Goal: Find specific fact: Find contact information

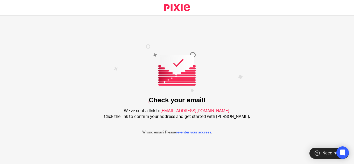
click at [182, 132] on link "re-enter your address" at bounding box center [193, 133] width 35 height 4
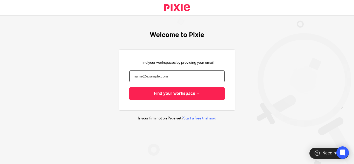
drag, startPoint x: 164, startPoint y: 80, endPoint x: 86, endPoint y: 86, distance: 78.6
click at [86, 86] on div "Welcome to Pixie Find your workspaces by providing your email Find your workspa…" at bounding box center [177, 76] width 354 height 121
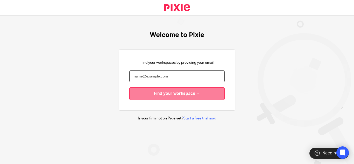
paste input "[EMAIL_ADDRESS][DOMAIN_NAME]"
type input "[EMAIL_ADDRESS][DOMAIN_NAME]"
click at [167, 90] on input "Find your workspace →" at bounding box center [176, 93] width 95 height 13
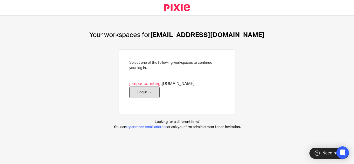
click at [160, 91] on link "Log in →" at bounding box center [144, 93] width 30 height 12
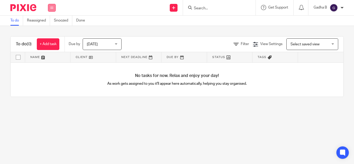
click at [52, 8] on icon at bounding box center [51, 7] width 3 height 3
click at [54, 38] on link "Clients" at bounding box center [50, 40] width 11 height 4
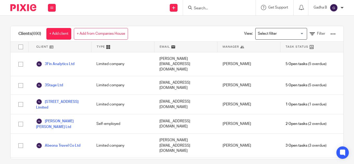
click at [198, 9] on input "Search" at bounding box center [216, 8] width 47 height 5
type input "m"
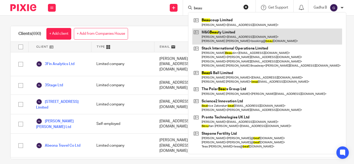
type input "beau"
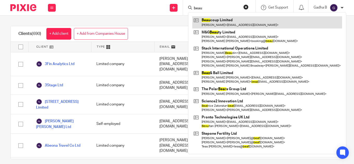
click at [213, 21] on link at bounding box center [267, 22] width 150 height 12
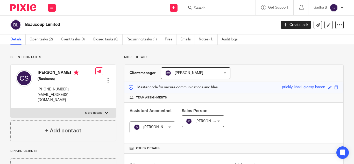
drag, startPoint x: 38, startPoint y: 89, endPoint x: 67, endPoint y: 89, distance: 29.6
click at [67, 89] on p "+44 776 151 2788" at bounding box center [67, 89] width 58 height 5
copy p "+44 776 151 2788"
click at [195, 9] on input "Search" at bounding box center [216, 8] width 47 height 5
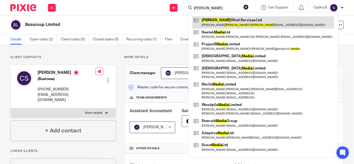
type input "mejia"
click at [214, 23] on link at bounding box center [263, 22] width 142 height 12
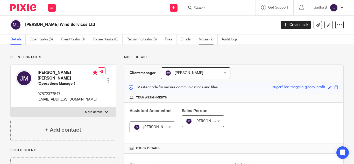
click at [207, 38] on link "Notes (2)" at bounding box center [208, 39] width 19 height 10
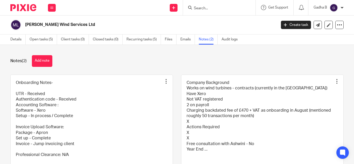
scroll to position [51, 0]
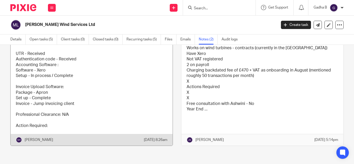
click at [101, 91] on link at bounding box center [92, 90] width 162 height 111
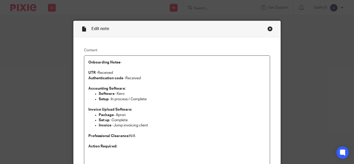
click at [269, 31] on div "Edit note" at bounding box center [177, 29] width 207 height 16
click at [269, 29] on div "Close this dialog window" at bounding box center [270, 28] width 5 height 5
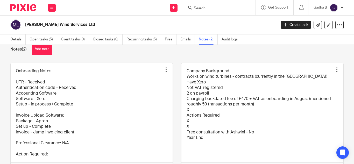
scroll to position [12, 0]
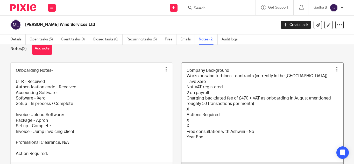
click at [231, 94] on link at bounding box center [263, 118] width 162 height 111
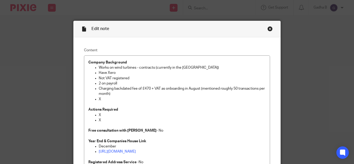
click at [268, 27] on div "Close this dialog window" at bounding box center [270, 28] width 5 height 5
